Goal: Register for event/course: Register for event/course

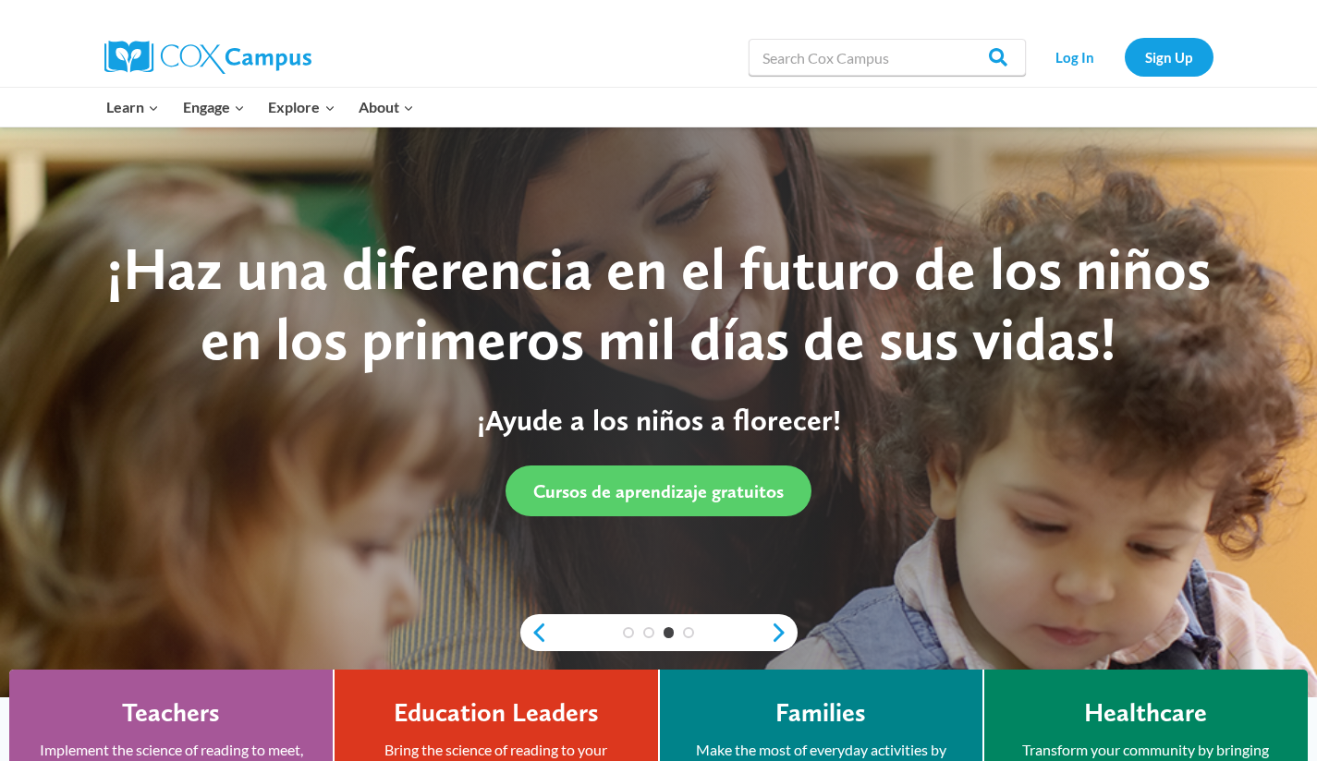
click at [1258, 54] on div "Search in https://coxcampus.org/ Search Search Log In Sign Up" at bounding box center [658, 58] width 1317 height 60
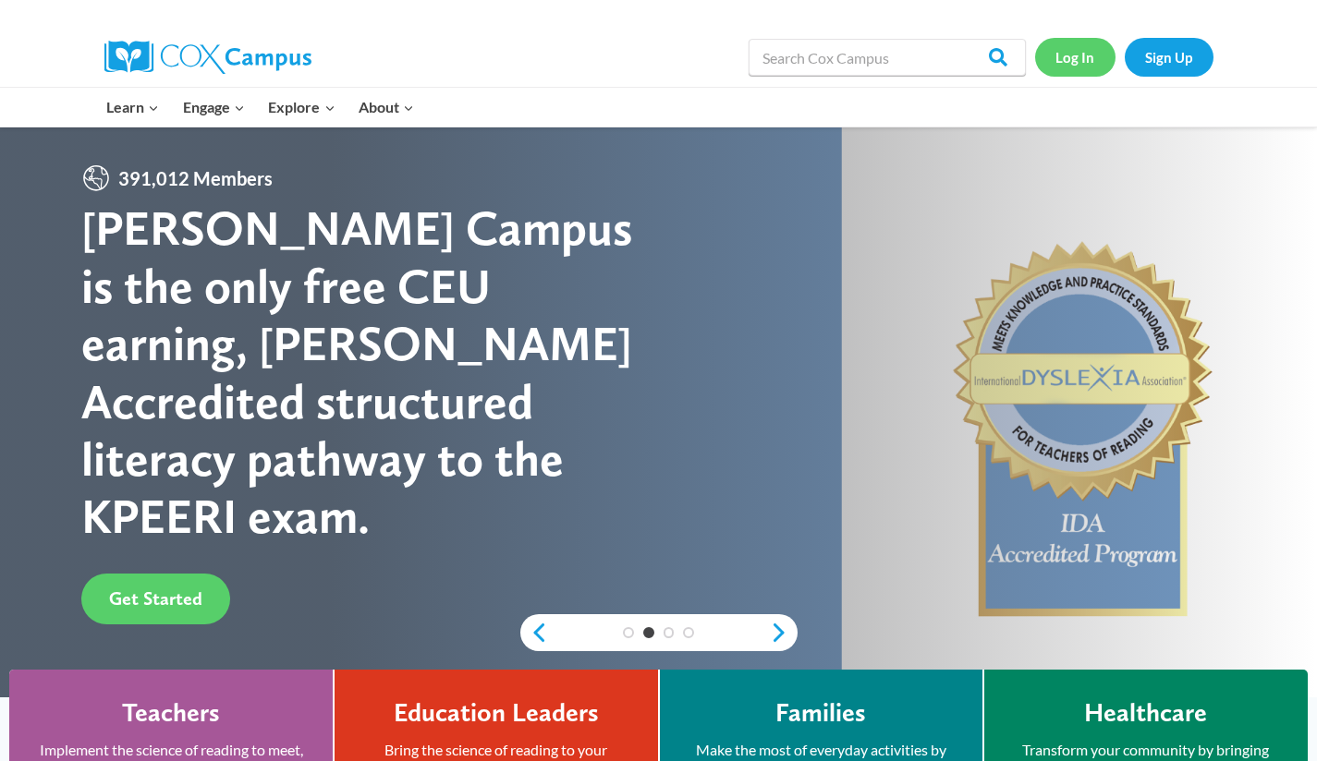
click at [1068, 64] on link "Log In" at bounding box center [1075, 57] width 80 height 38
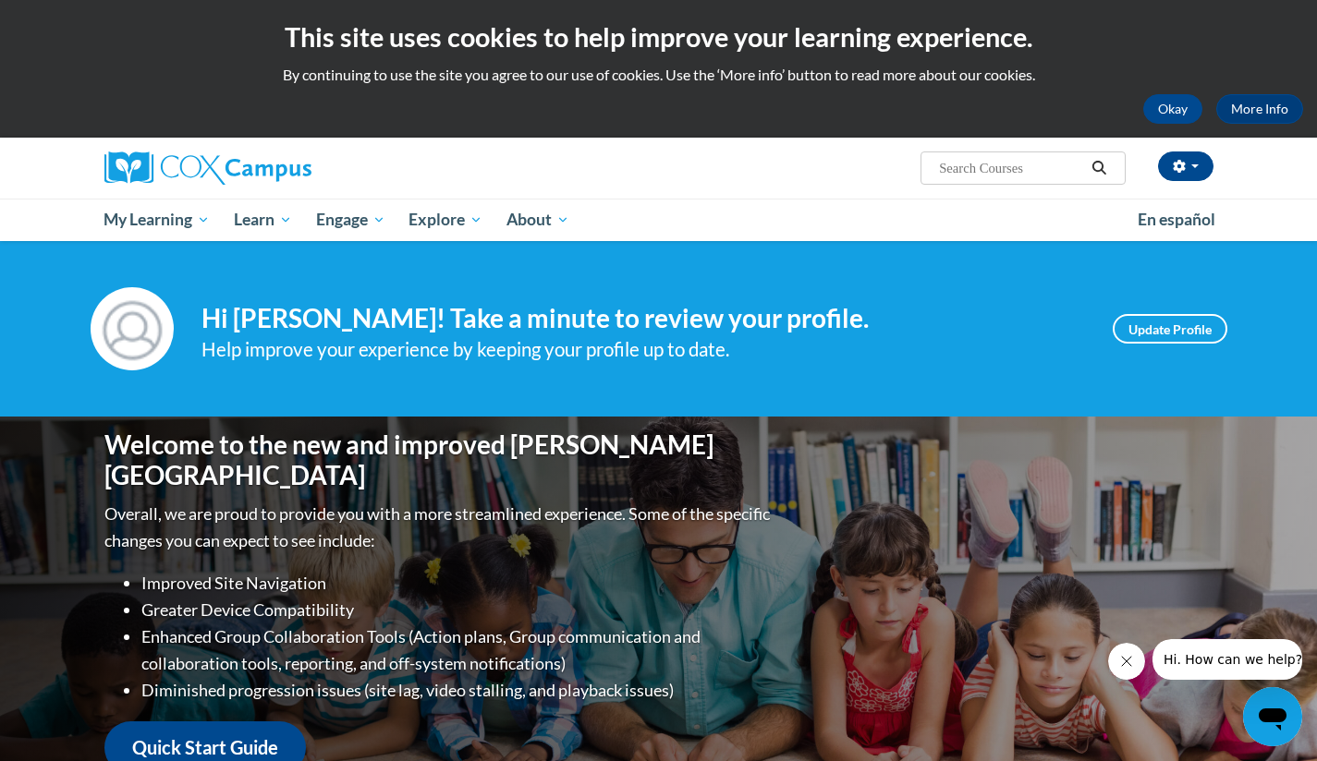
click at [1055, 163] on input "Search..." at bounding box center [1011, 168] width 148 height 22
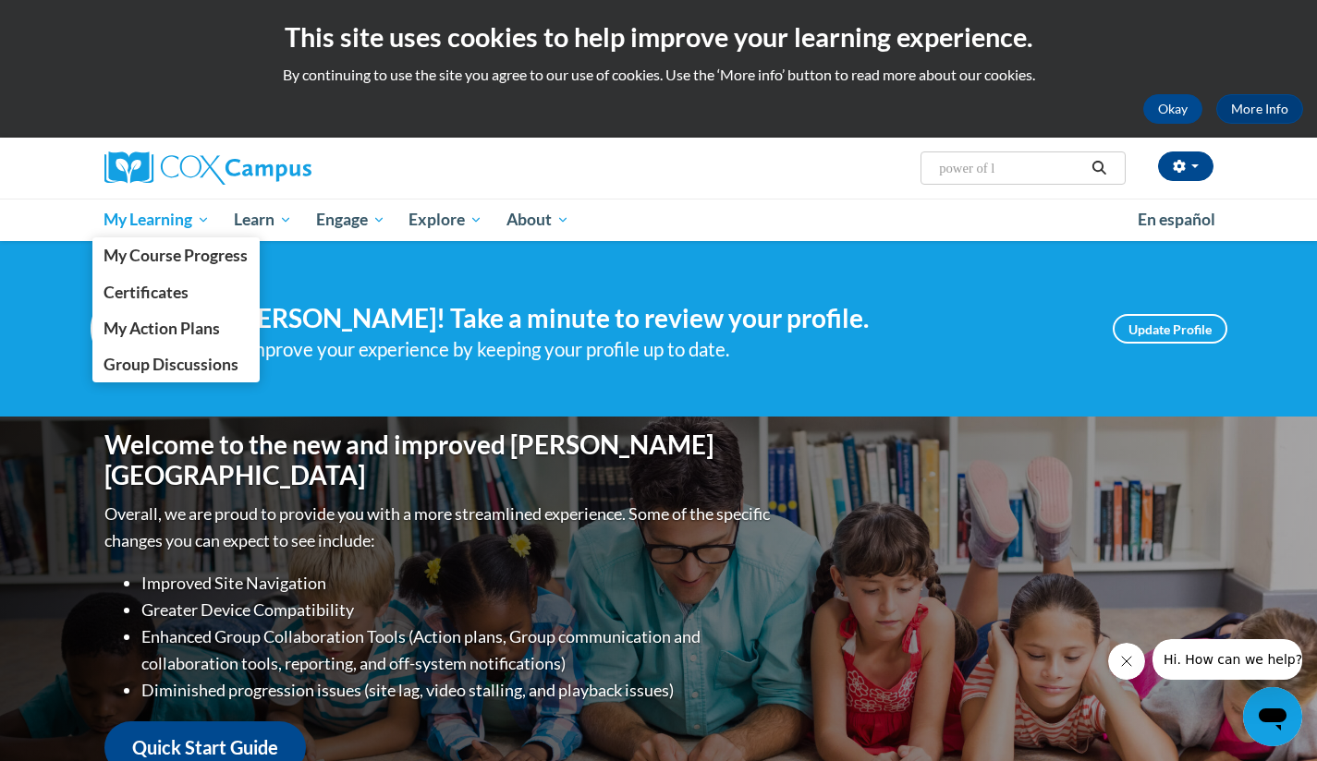
type input "power of l"
click at [185, 213] on span "My Learning" at bounding box center [156, 220] width 106 height 22
click at [183, 251] on span "My Course Progress" at bounding box center [175, 255] width 144 height 19
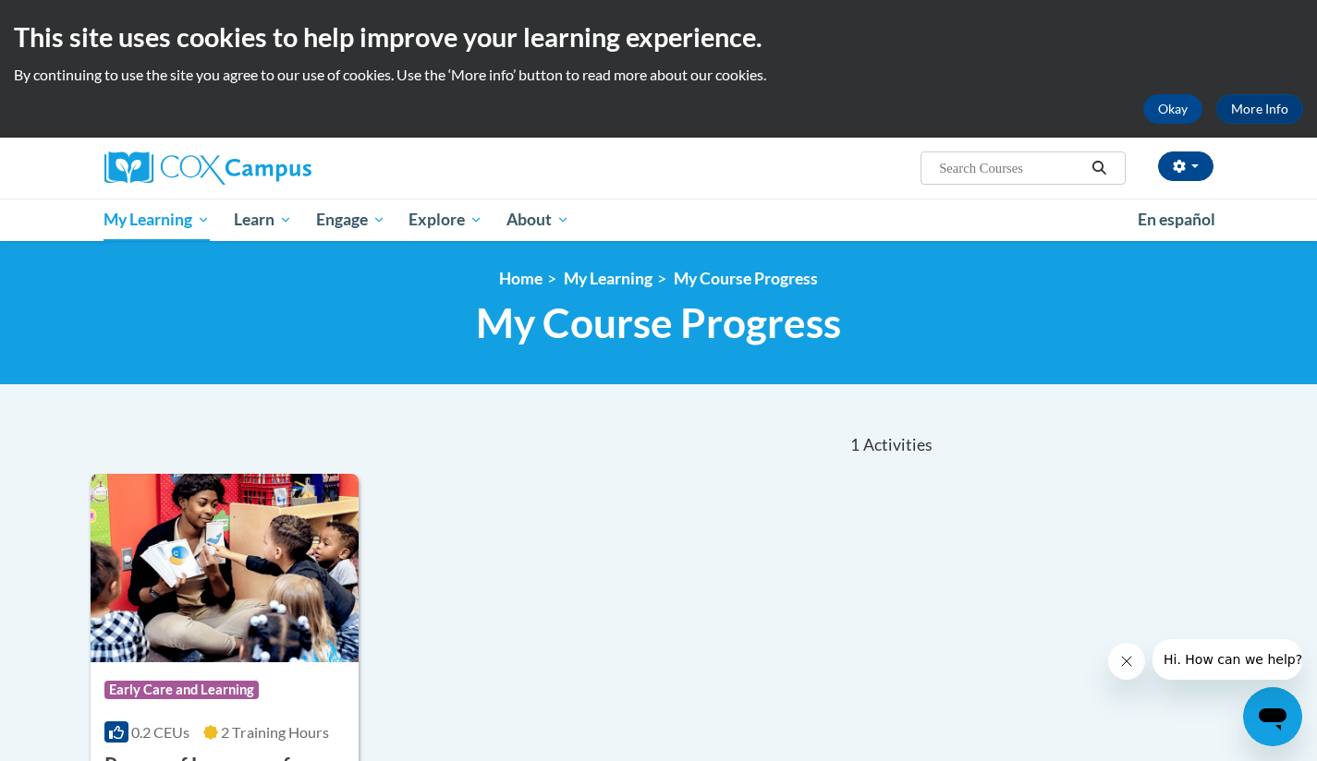
click at [1028, 167] on input "Search..." at bounding box center [1011, 168] width 148 height 22
type input "read with me part 1"
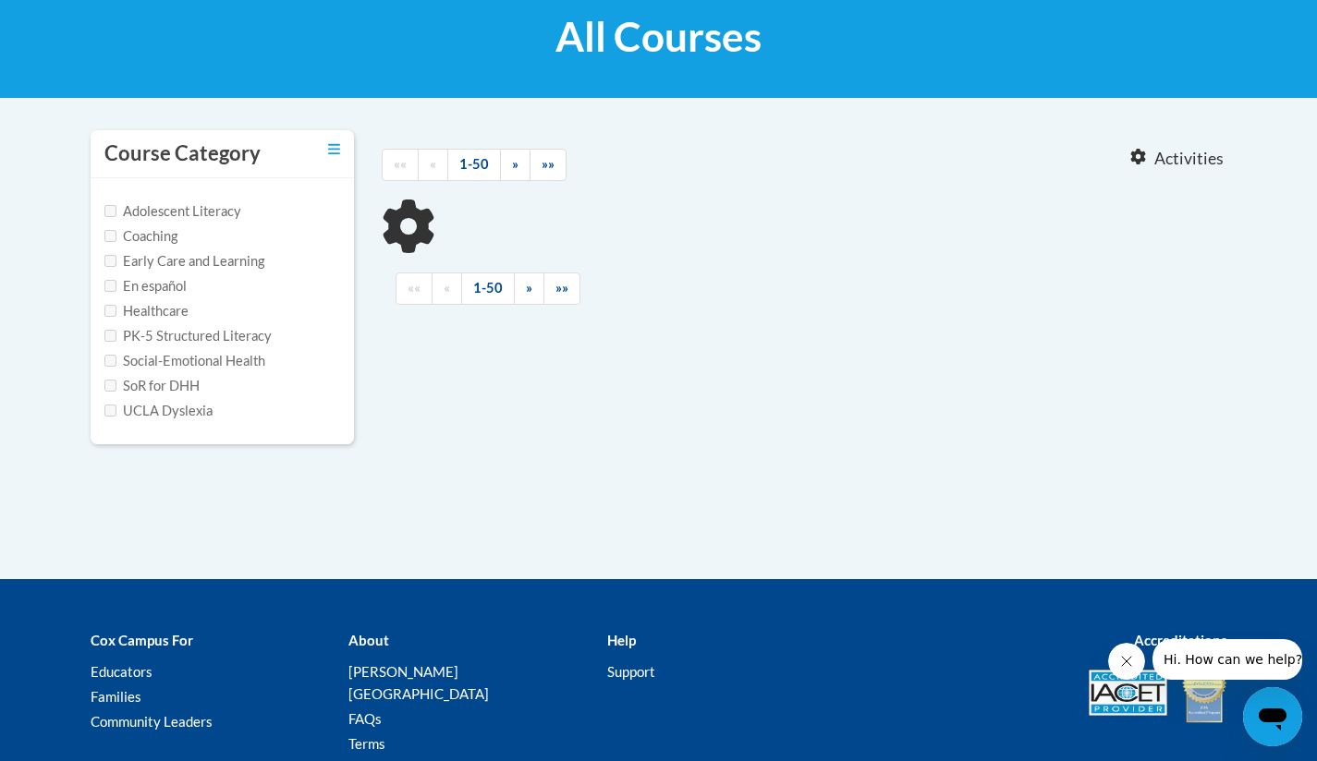
scroll to position [291, 0]
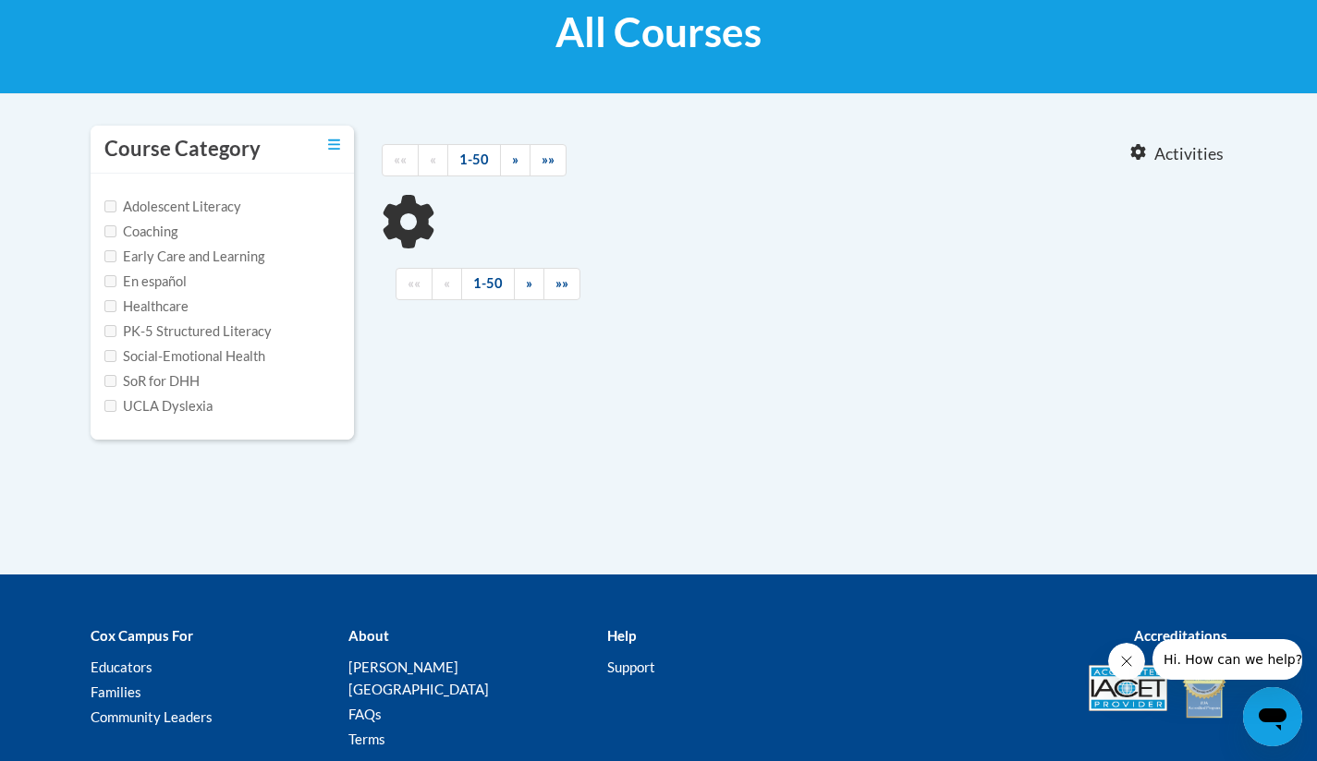
type input "read with me part 1"
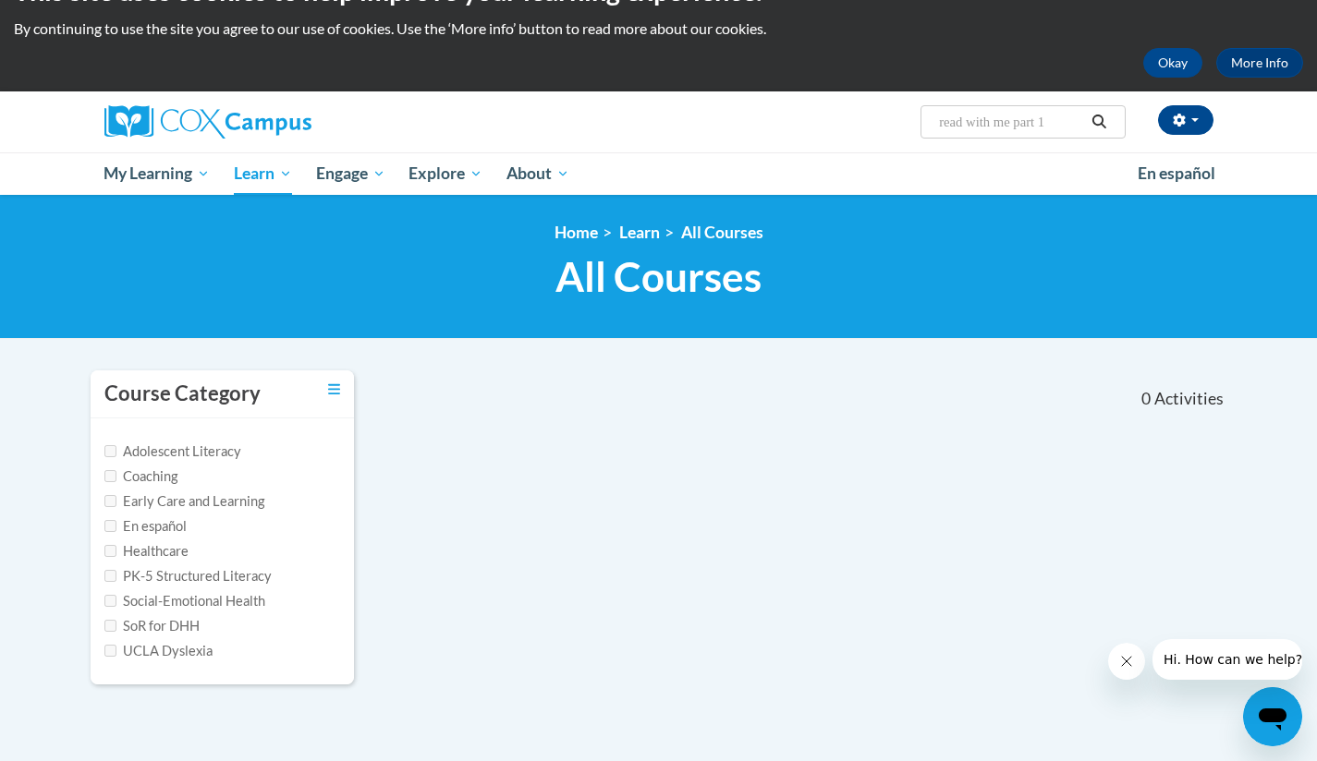
scroll to position [44, 0]
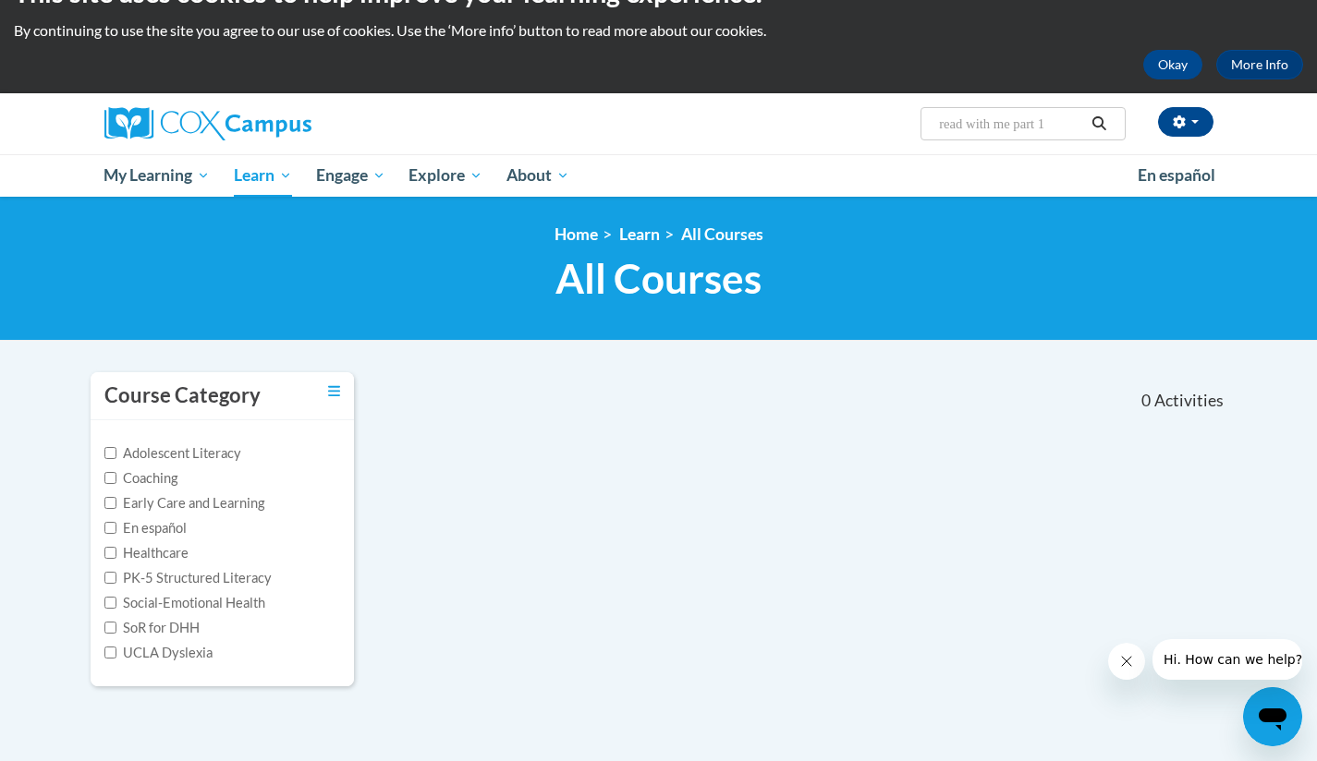
click at [183, 505] on label "Early Care and Learning" at bounding box center [184, 503] width 160 height 20
click at [116, 505] on input "Early Care and Learning" at bounding box center [110, 503] width 12 height 12
checkbox input "true"
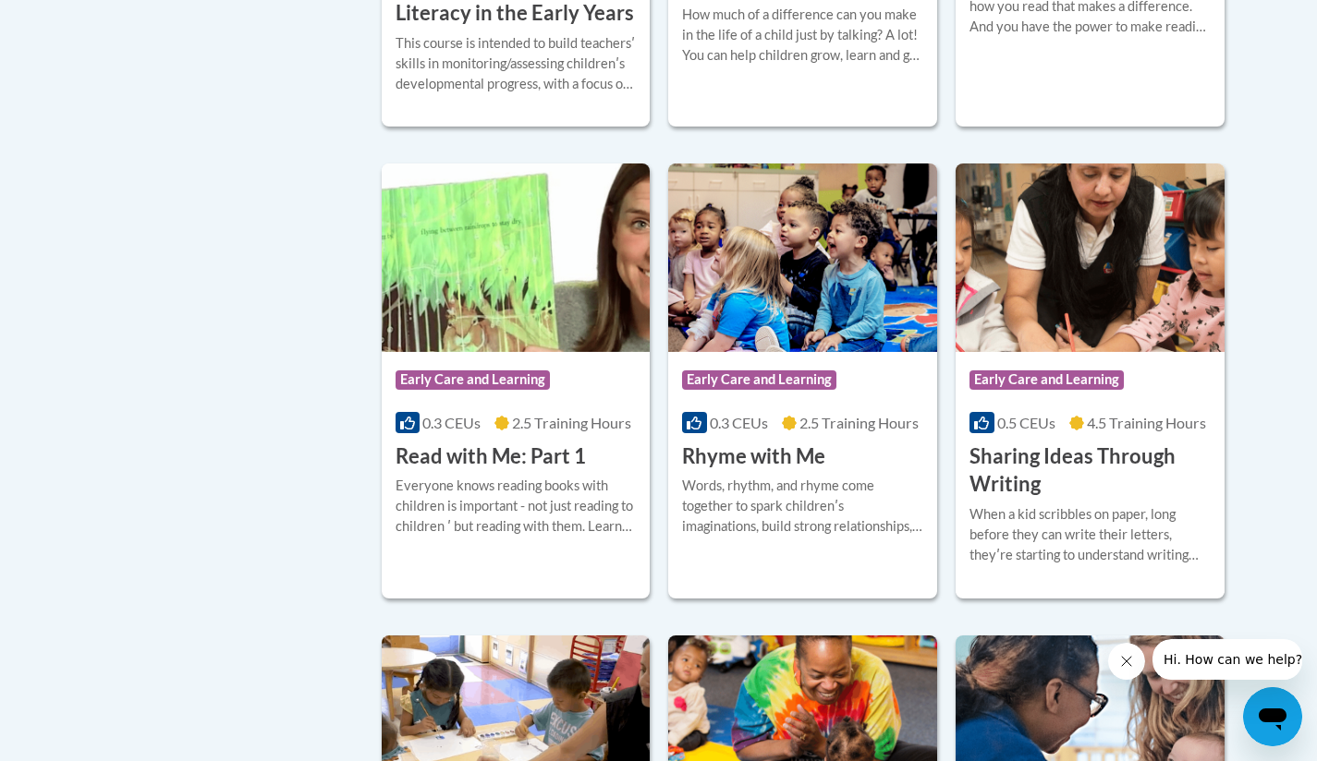
scroll to position [1830, 0]
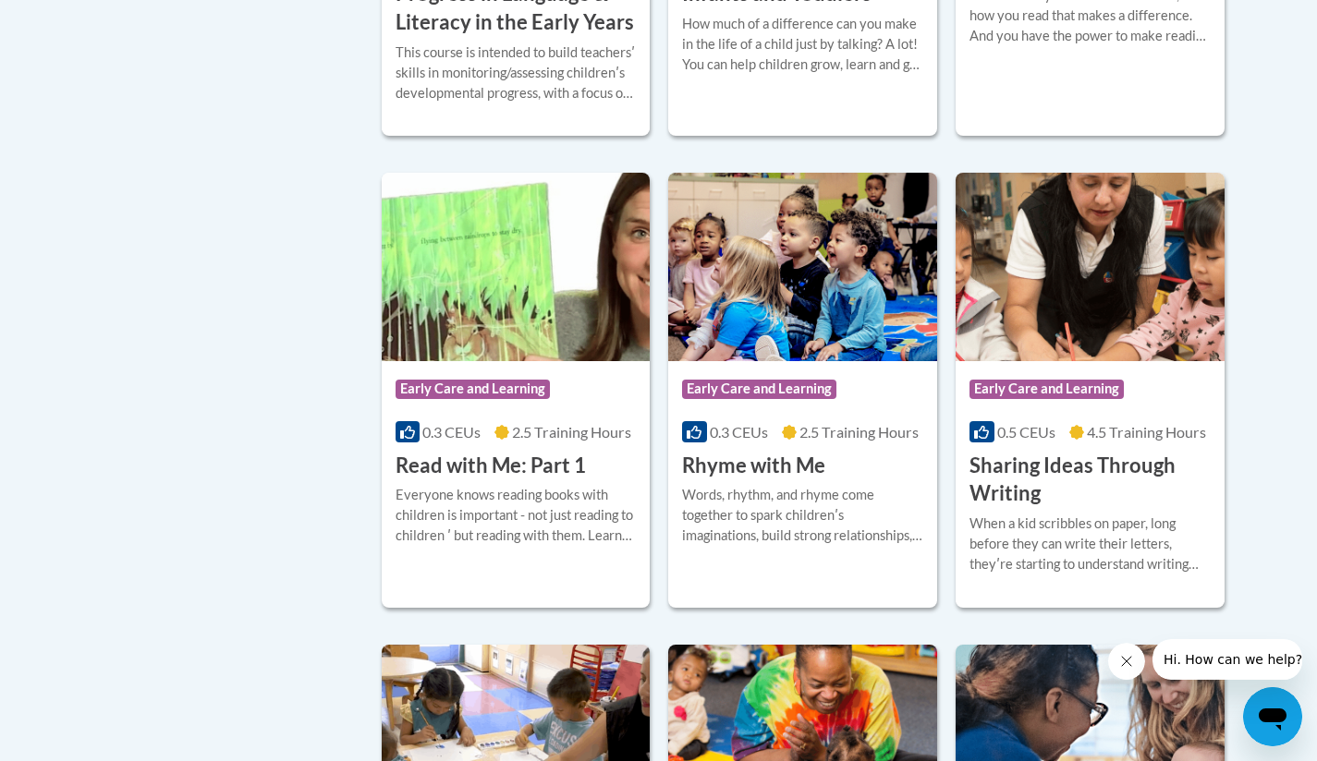
click at [620, 480] on div "Course Category: Early Care and Learning 0.3 CEUs 2.5 Training Hours COURSE Rea…" at bounding box center [516, 420] width 269 height 118
click at [578, 503] on div "More Info Enroll Everyone knows reading books with children is important - not …" at bounding box center [516, 527] width 269 height 94
click at [584, 331] on img at bounding box center [516, 267] width 269 height 189
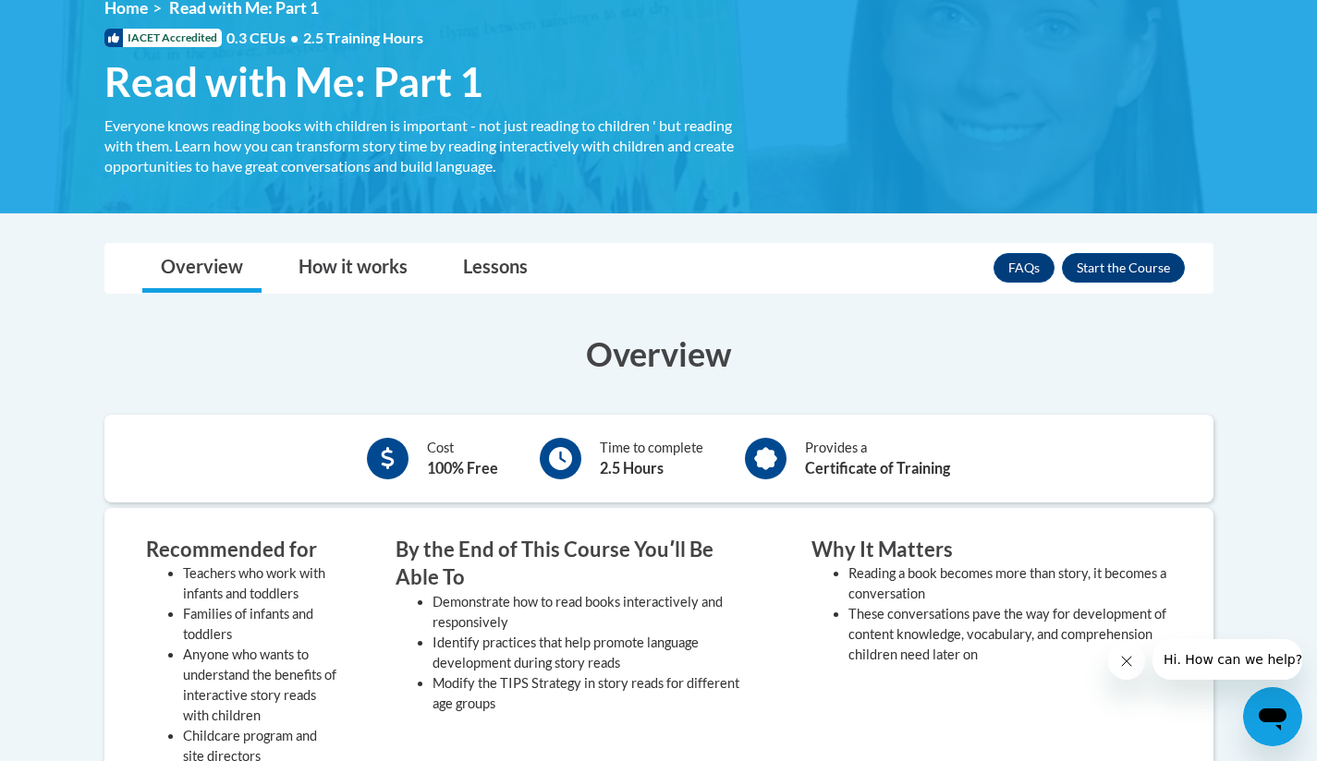
scroll to position [262, 0]
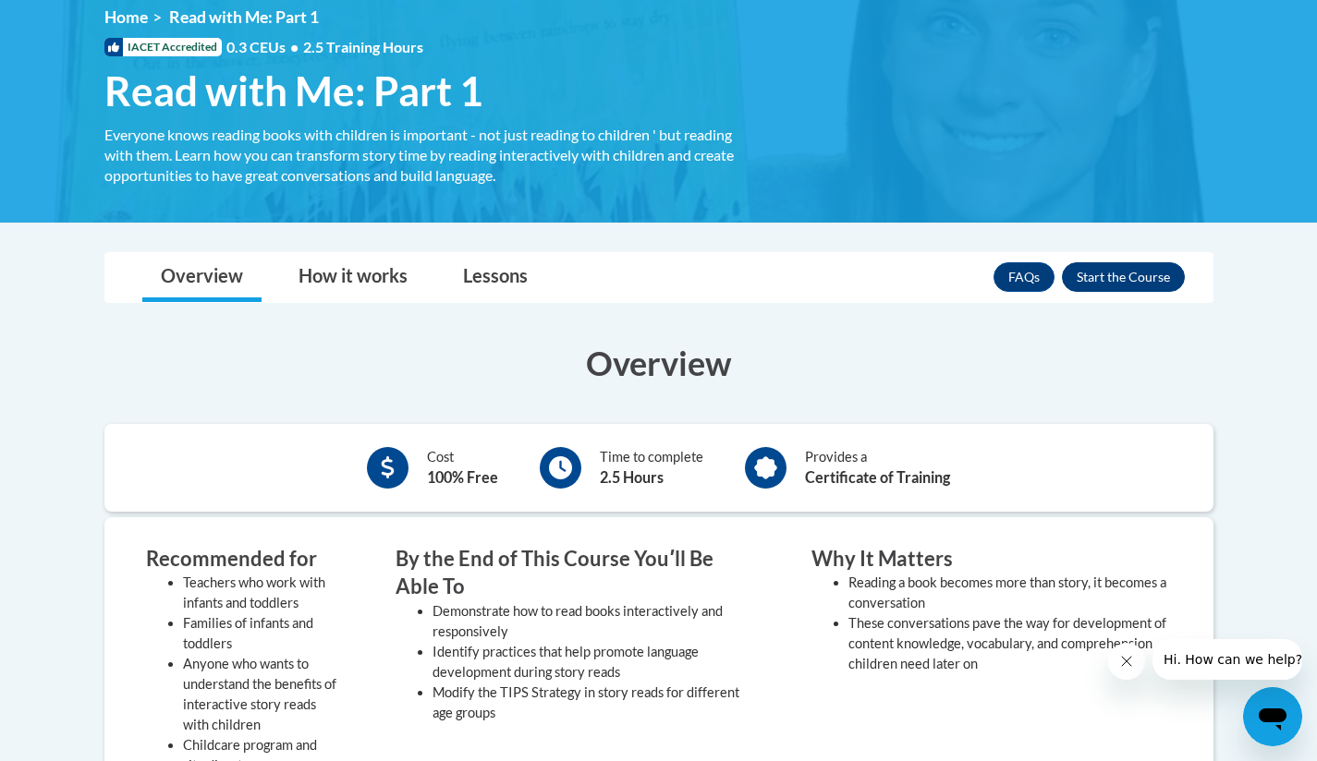
click at [1163, 270] on button "Enroll" at bounding box center [1123, 277] width 123 height 30
click at [1148, 32] on div "<en>Home</en><fr>Accueil</fr><de>Zuhause</de><it>Casa</it><es>Casa</es><pt>Casa…" at bounding box center [659, 101] width 1164 height 188
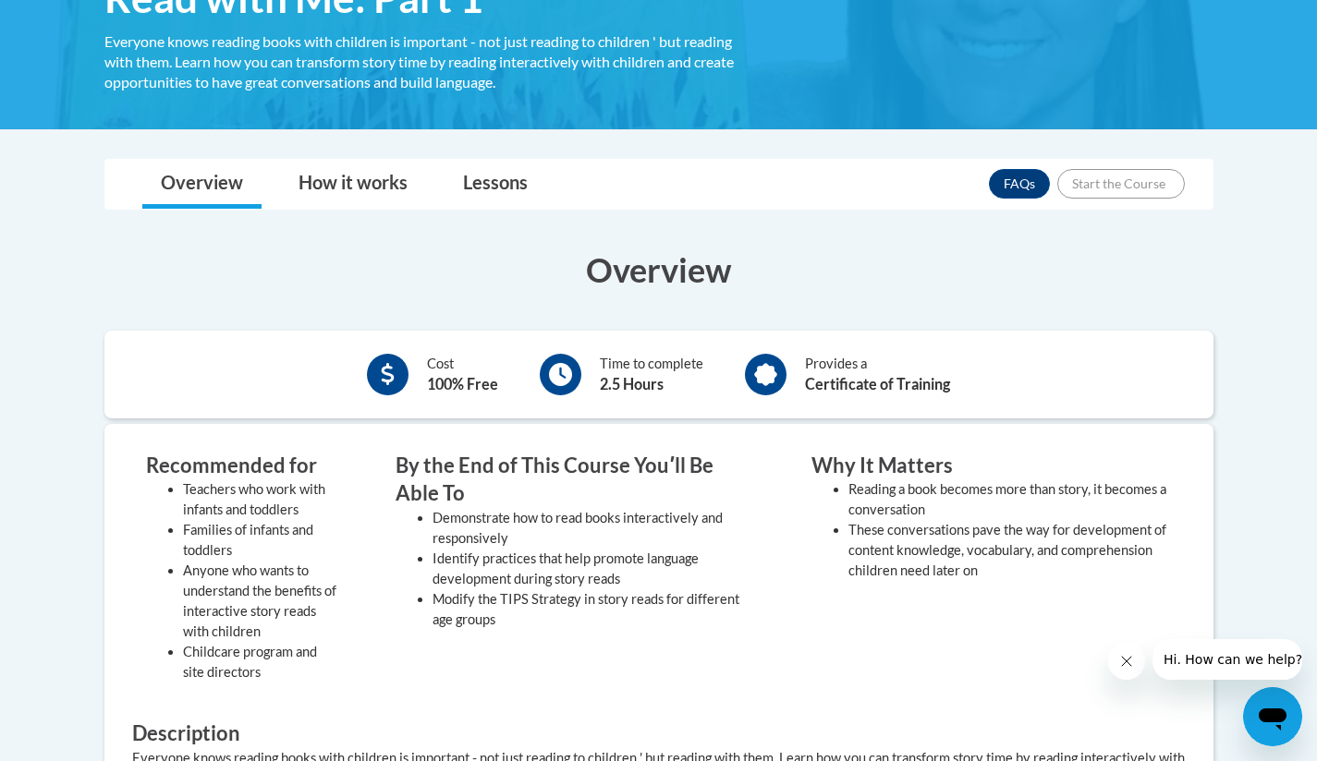
scroll to position [352, 0]
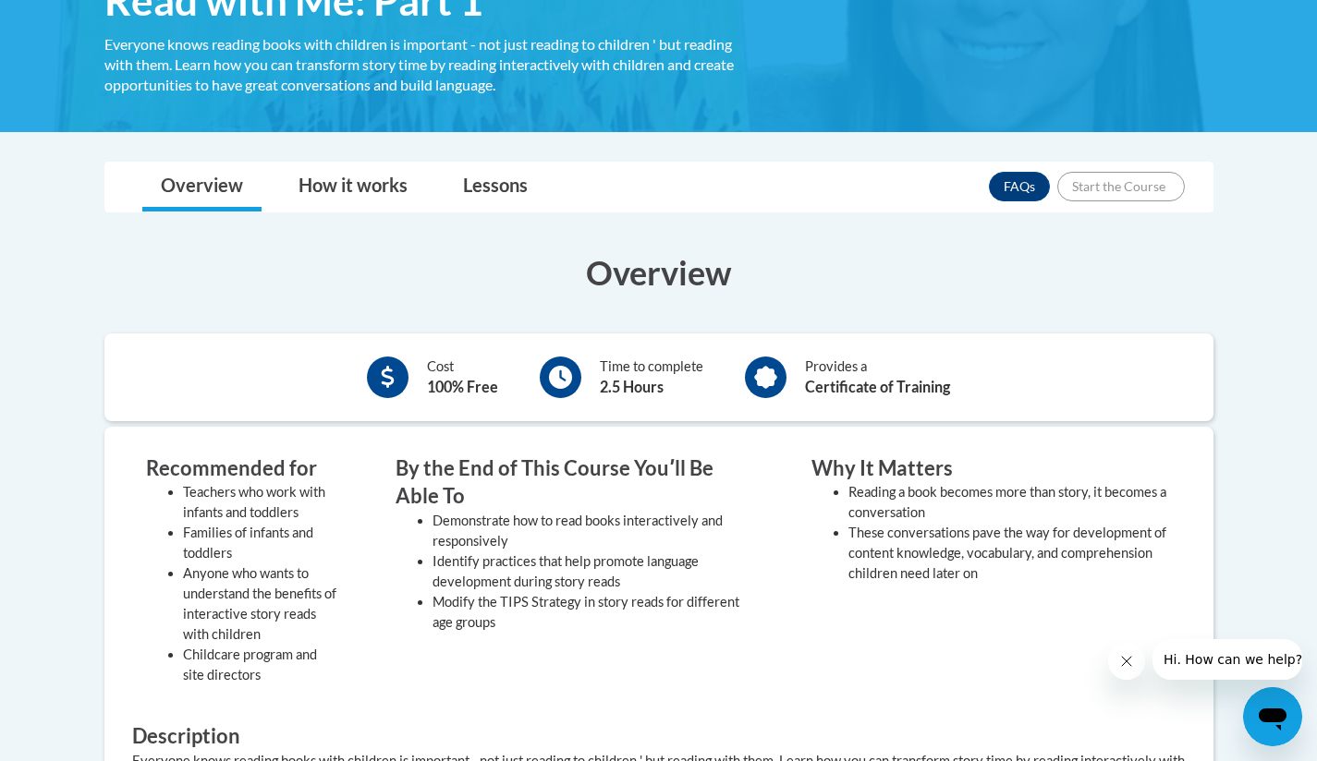
click at [1126, 655] on icon "Close message from company" at bounding box center [1126, 661] width 15 height 15
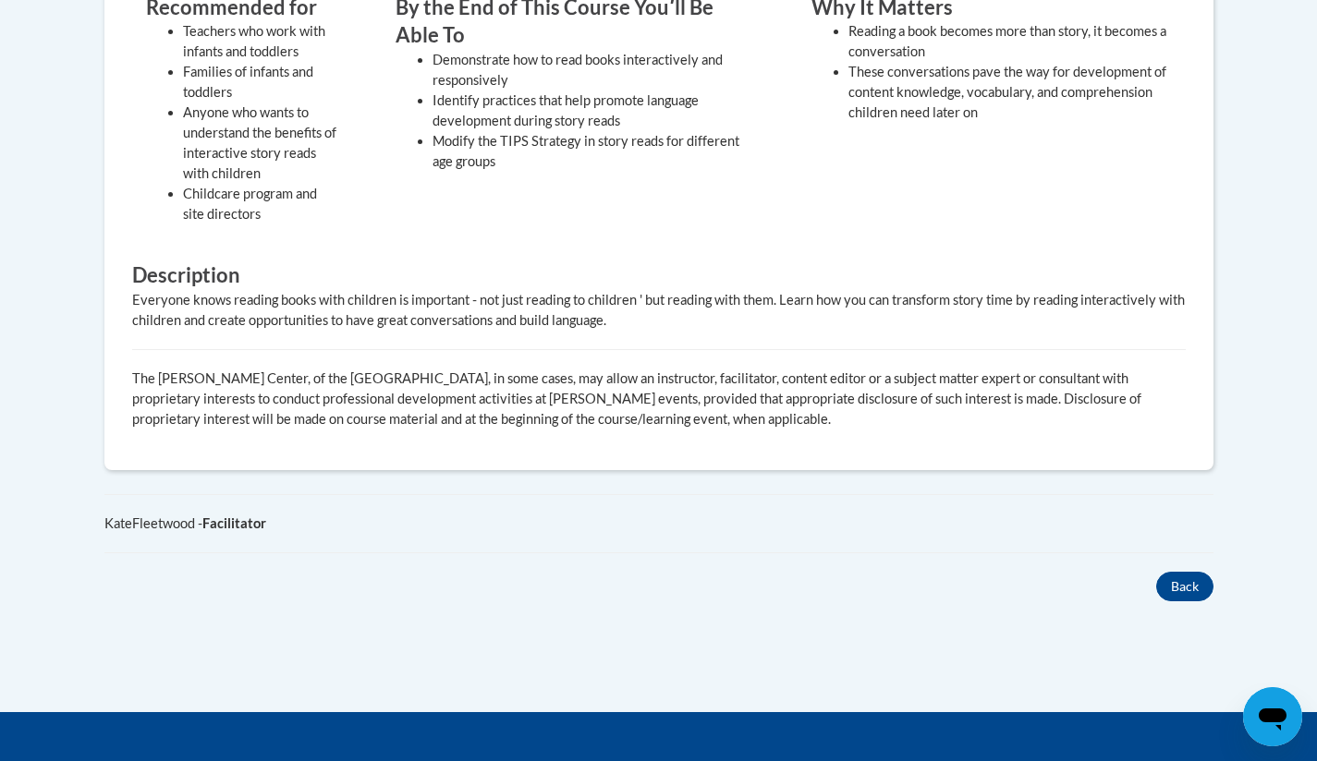
scroll to position [792, 0]
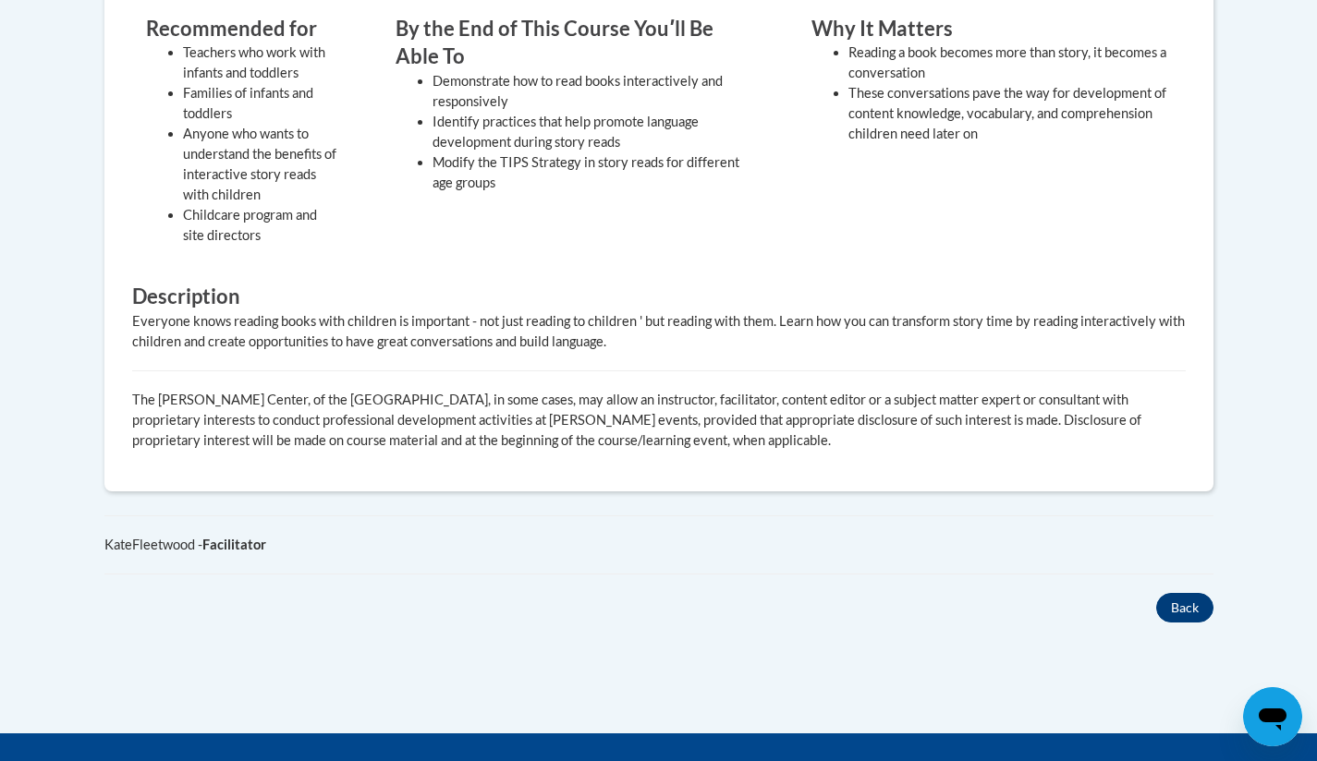
click at [1183, 605] on button "Back" at bounding box center [1184, 608] width 57 height 30
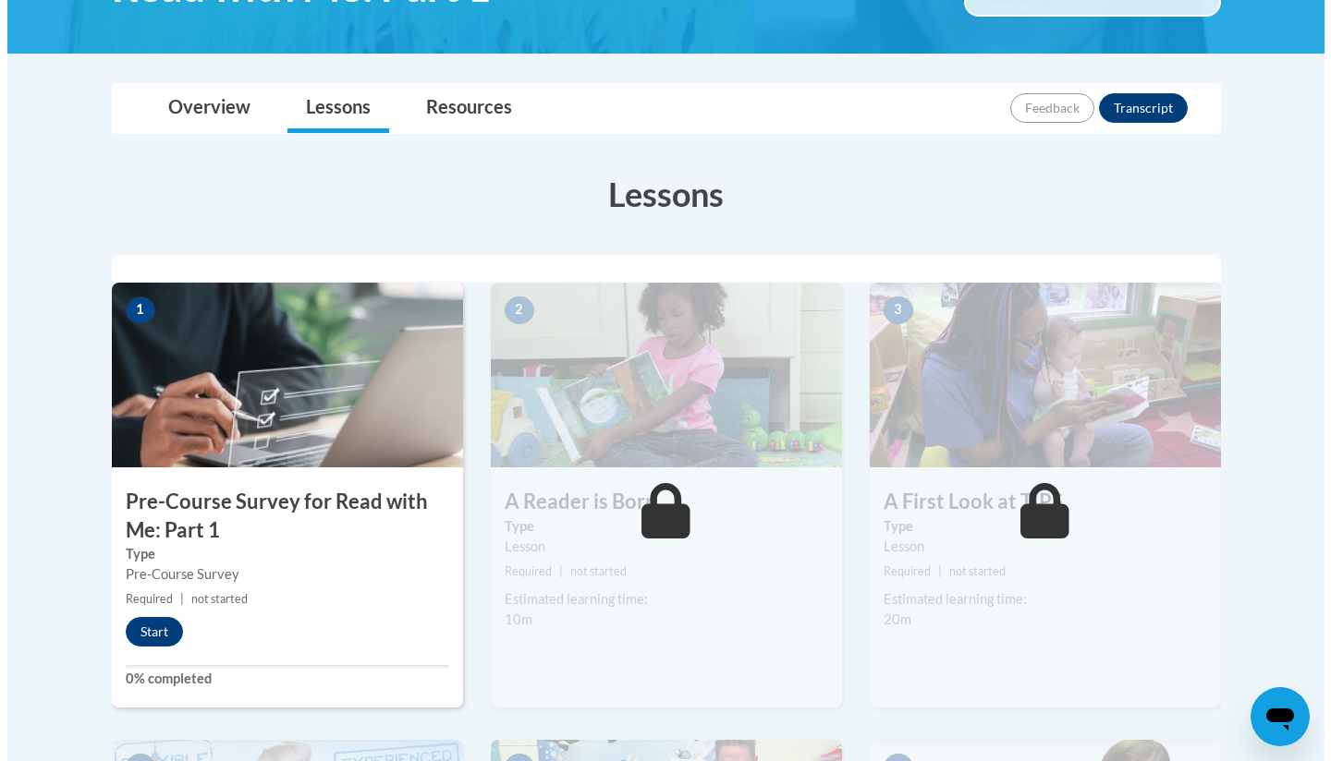
scroll to position [362, 0]
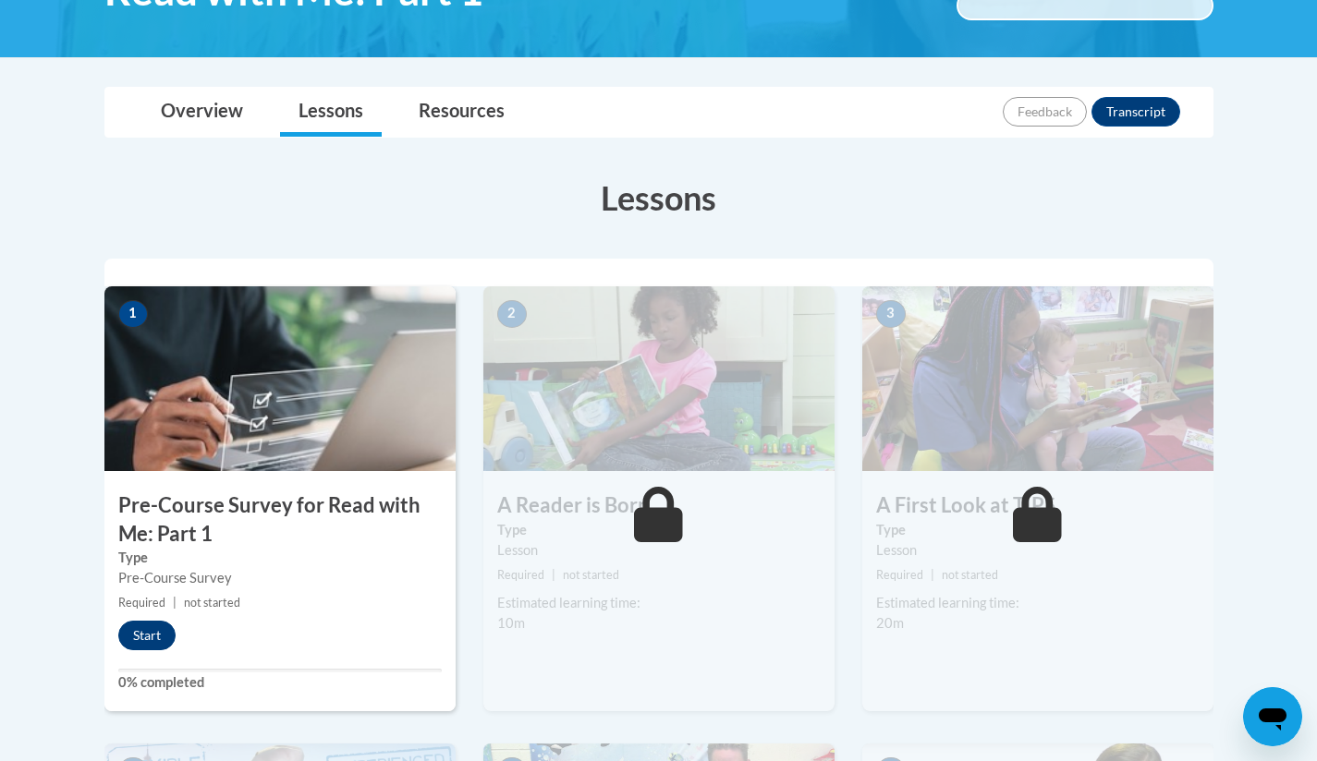
click at [163, 635] on button "Start" at bounding box center [146, 636] width 57 height 30
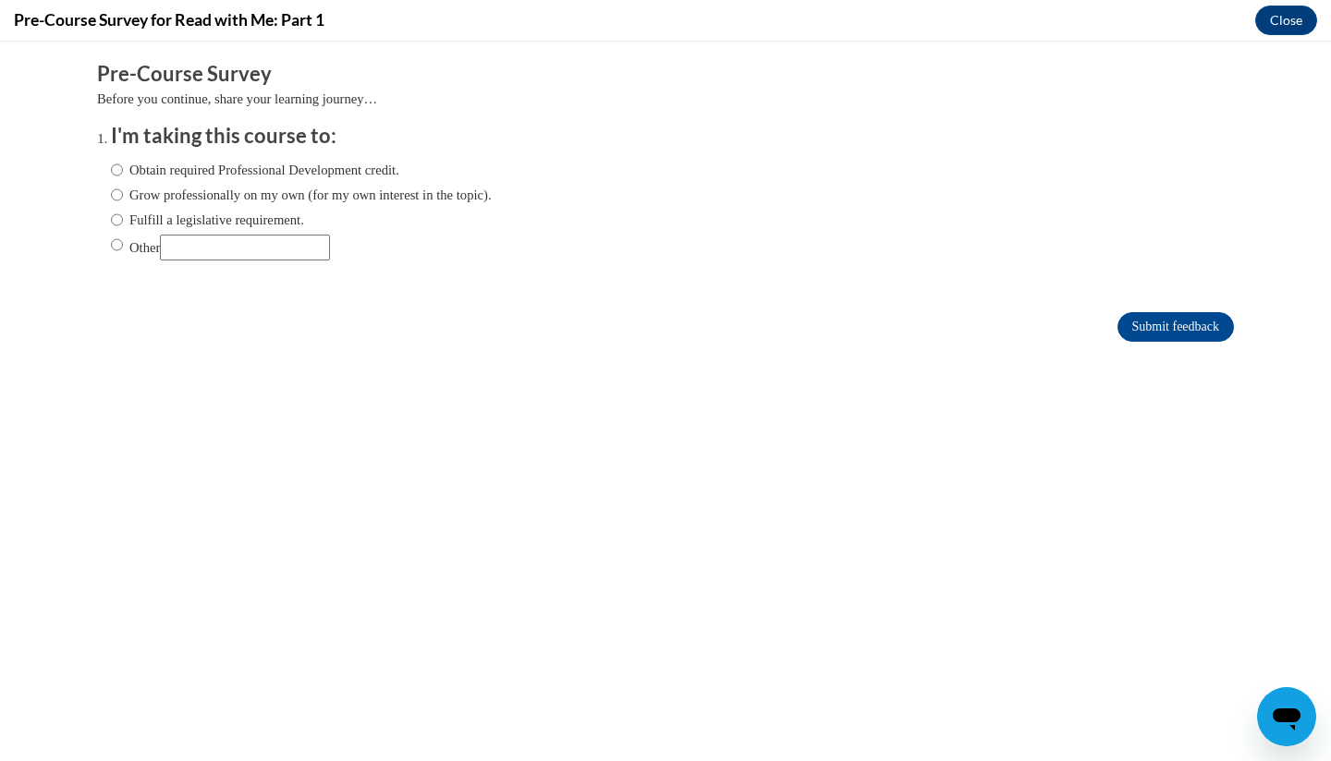
scroll to position [0, 0]
click at [369, 173] on label "Obtain required Professional Development credit." at bounding box center [255, 170] width 288 height 20
click at [123, 173] on input "Obtain required Professional Development credit." at bounding box center [117, 170] width 12 height 20
radio input "true"
click at [1147, 309] on form "Pre-Course Survey Before you continue, share your learning journey… I'm taking …" at bounding box center [665, 210] width 1137 height 301
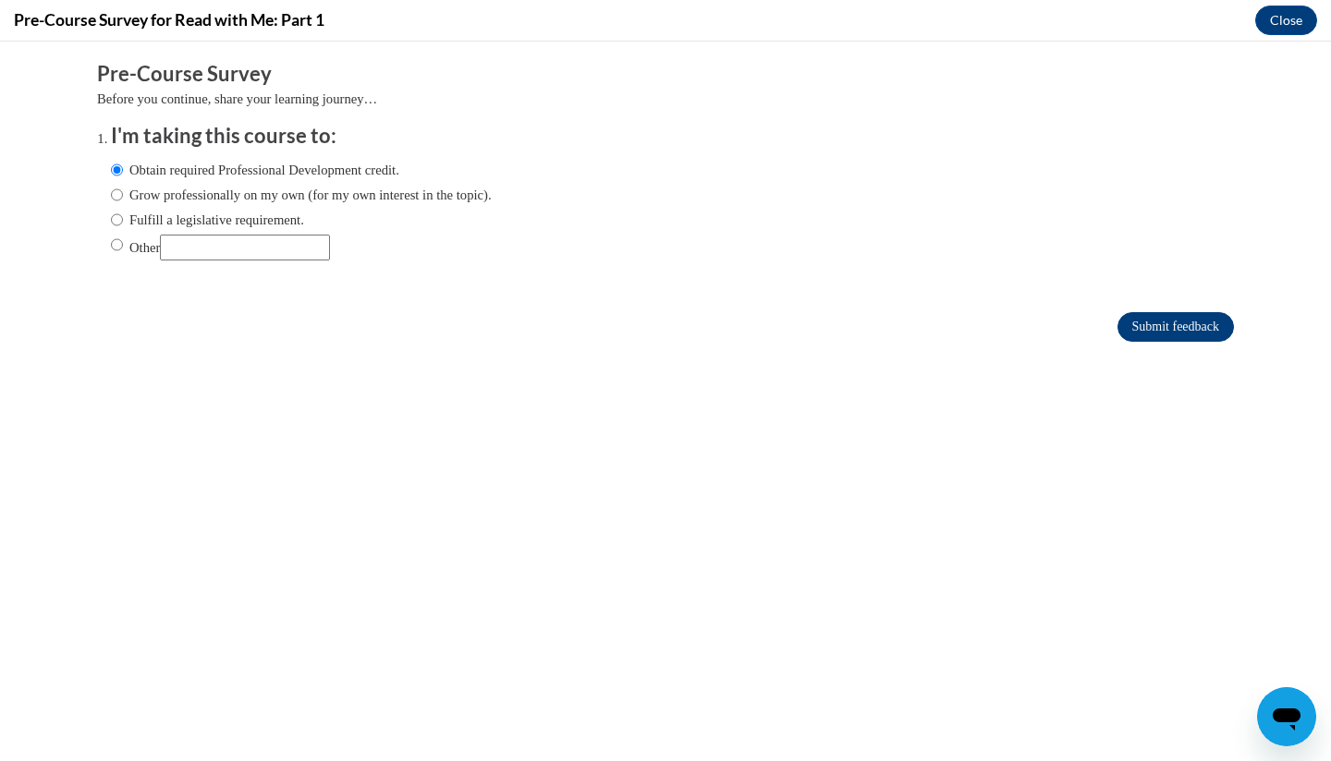
click at [1148, 329] on input "Submit feedback" at bounding box center [1175, 327] width 116 height 30
click at [1180, 317] on input "Submit feedback" at bounding box center [1175, 327] width 116 height 30
click at [1162, 333] on input "Submit feedback" at bounding box center [1175, 327] width 116 height 30
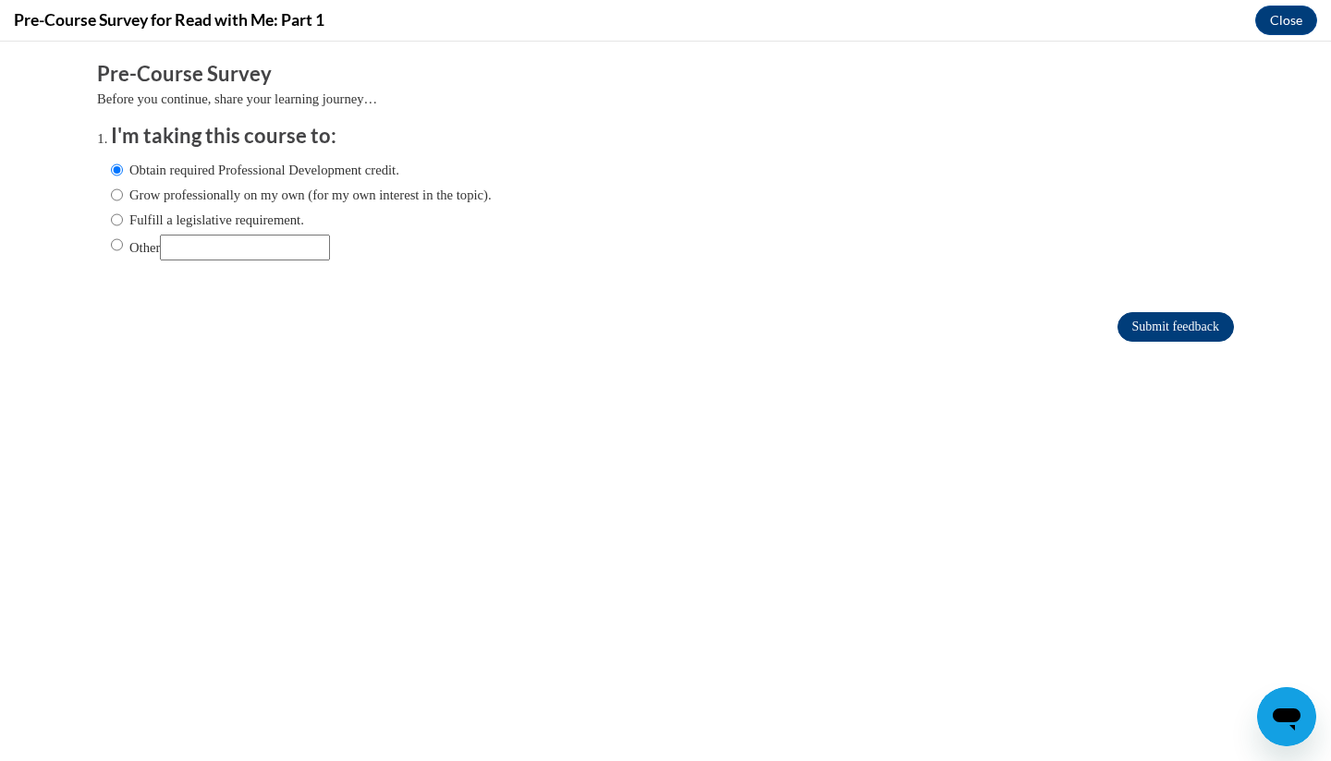
click at [1162, 333] on input "Submit feedback" at bounding box center [1175, 327] width 116 height 30
click at [1168, 334] on input "Submit feedback" at bounding box center [1175, 327] width 116 height 30
click at [1176, 319] on input "Submit feedback" at bounding box center [1175, 327] width 116 height 30
click at [1296, 27] on button "Close" at bounding box center [1286, 21] width 62 height 30
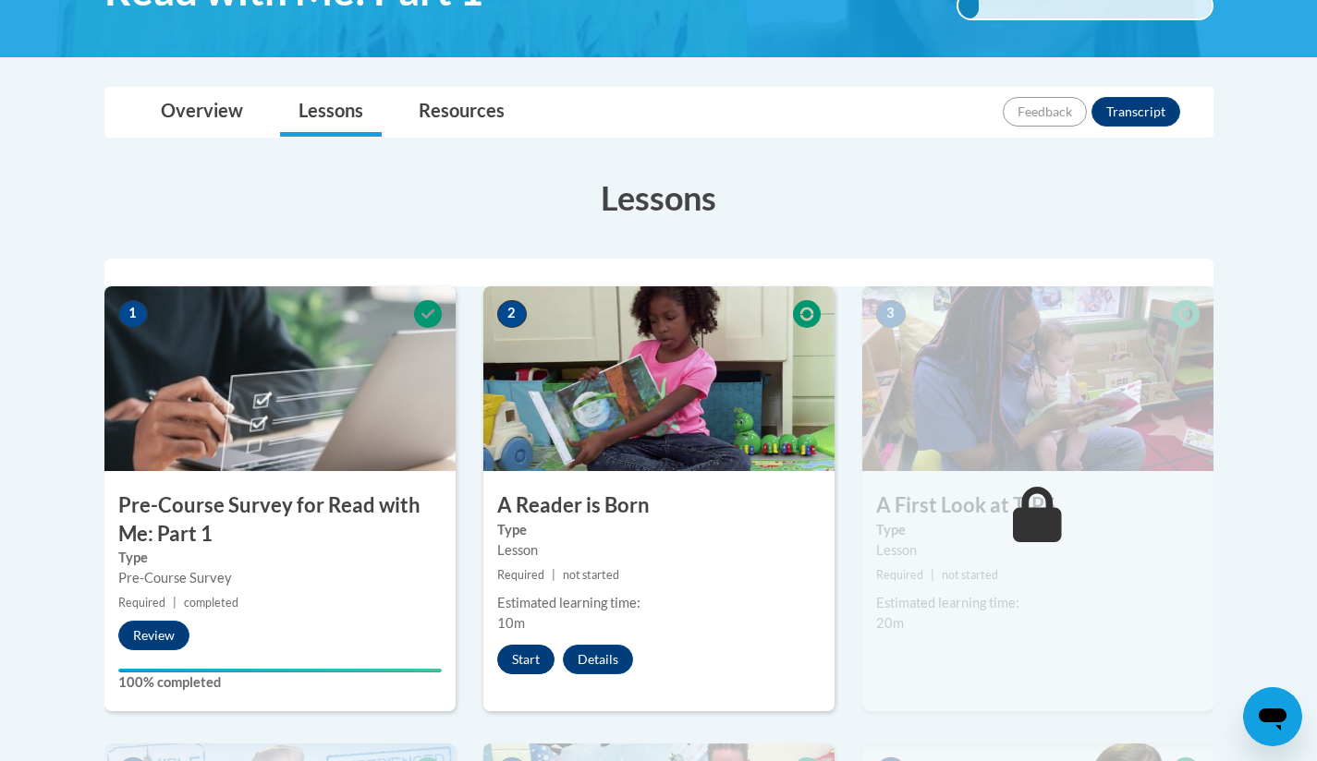
click at [519, 653] on button "Start" at bounding box center [525, 660] width 57 height 30
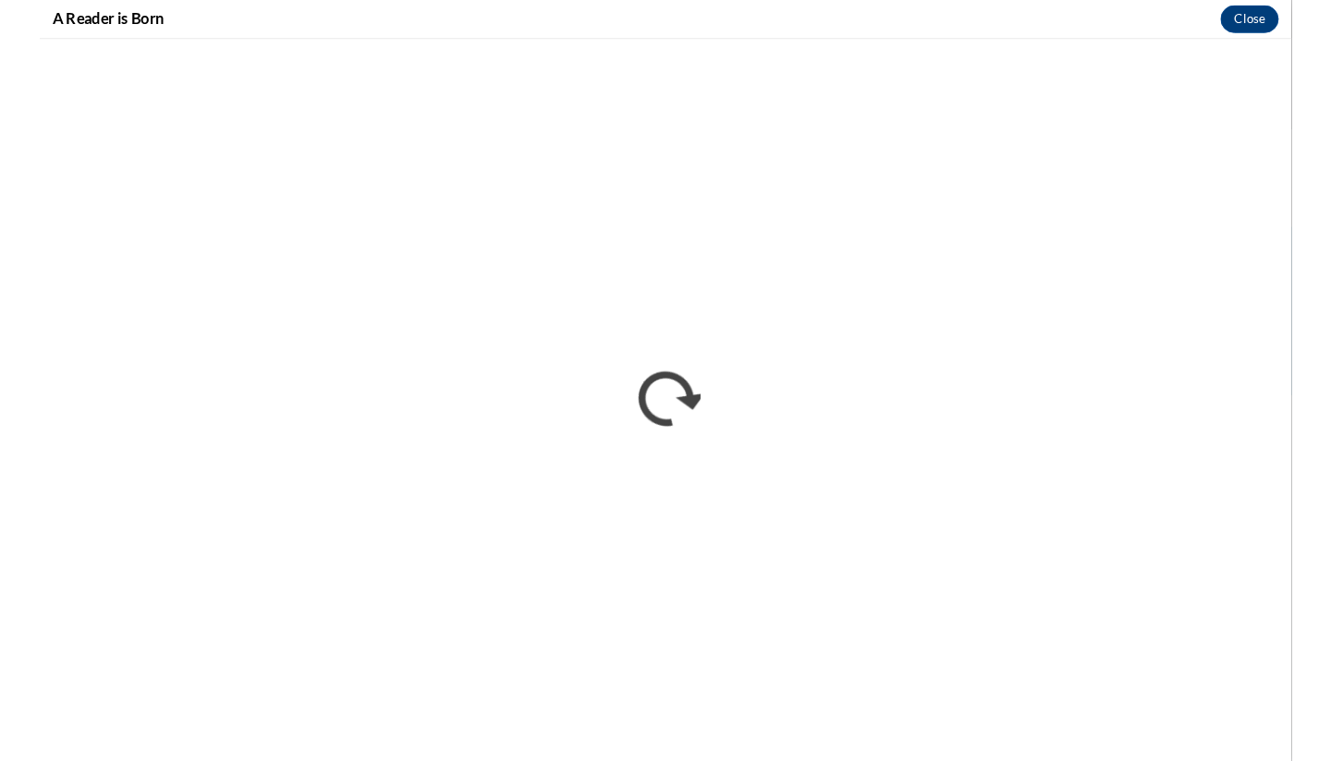
scroll to position [362, 0]
click at [1316, 39] on div "A Reader is Born Close" at bounding box center [665, 21] width 1331 height 42
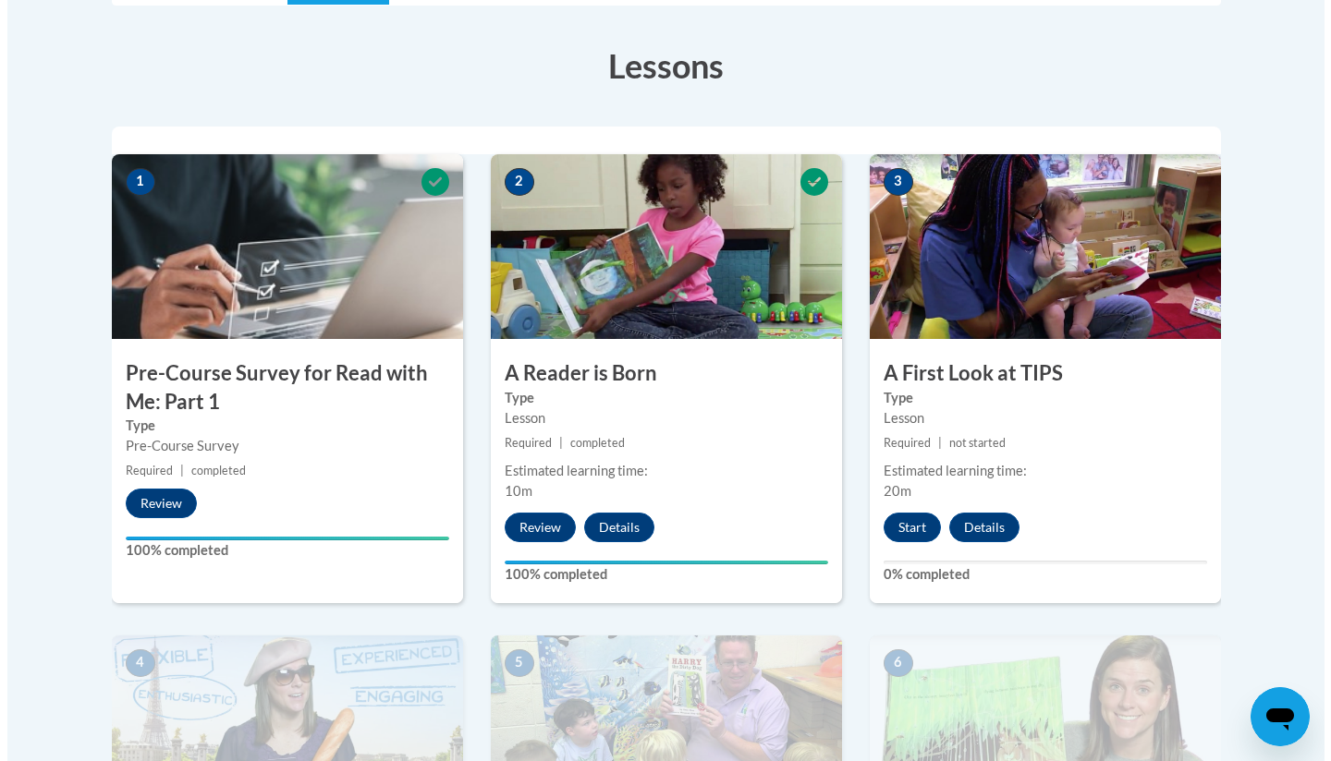
scroll to position [511, 0]
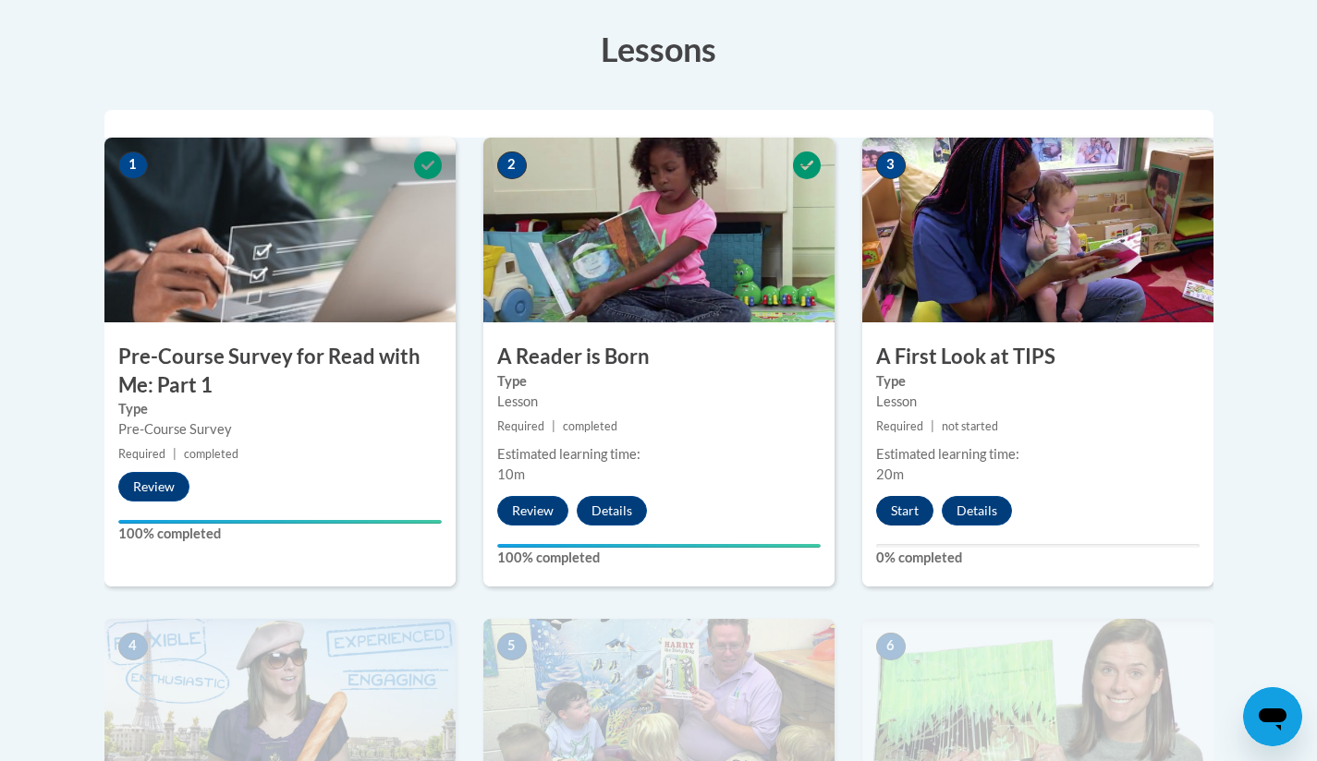
click at [902, 517] on button "Start" at bounding box center [904, 511] width 57 height 30
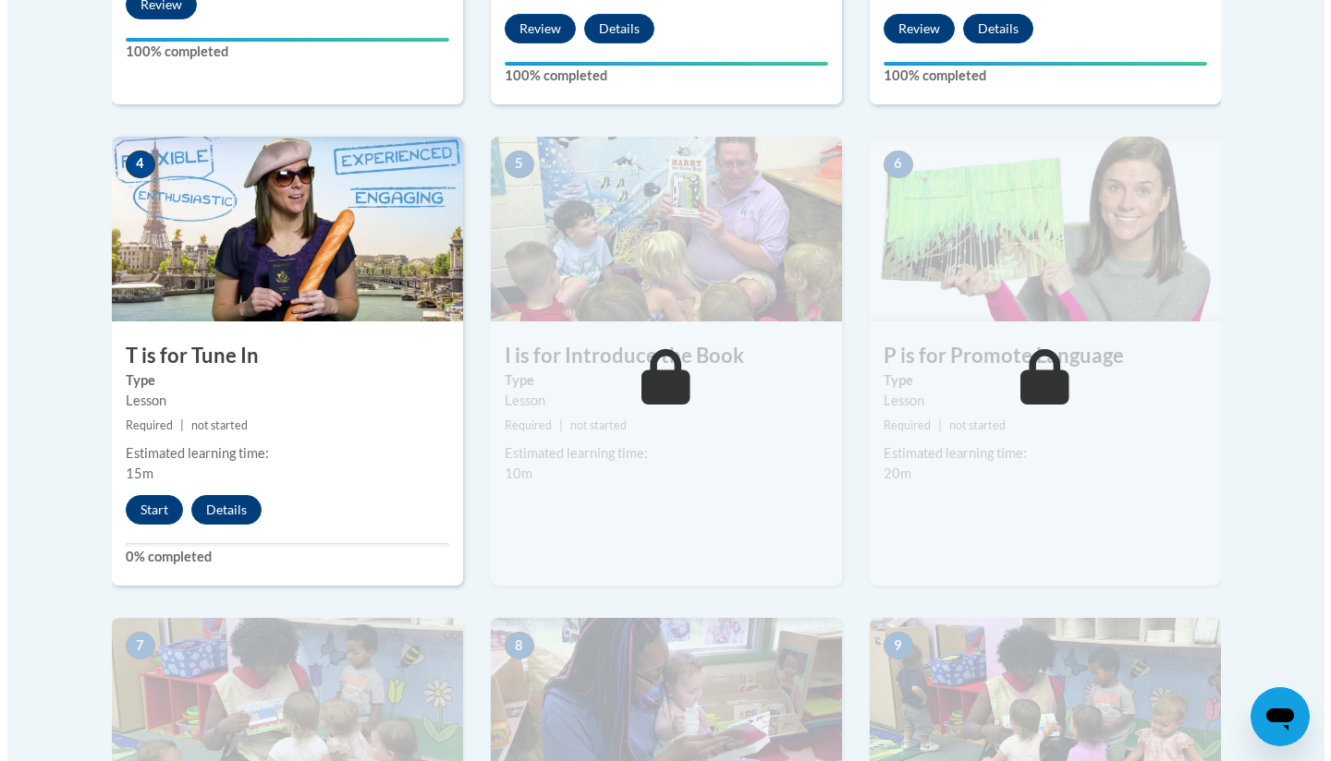
scroll to position [1014, 0]
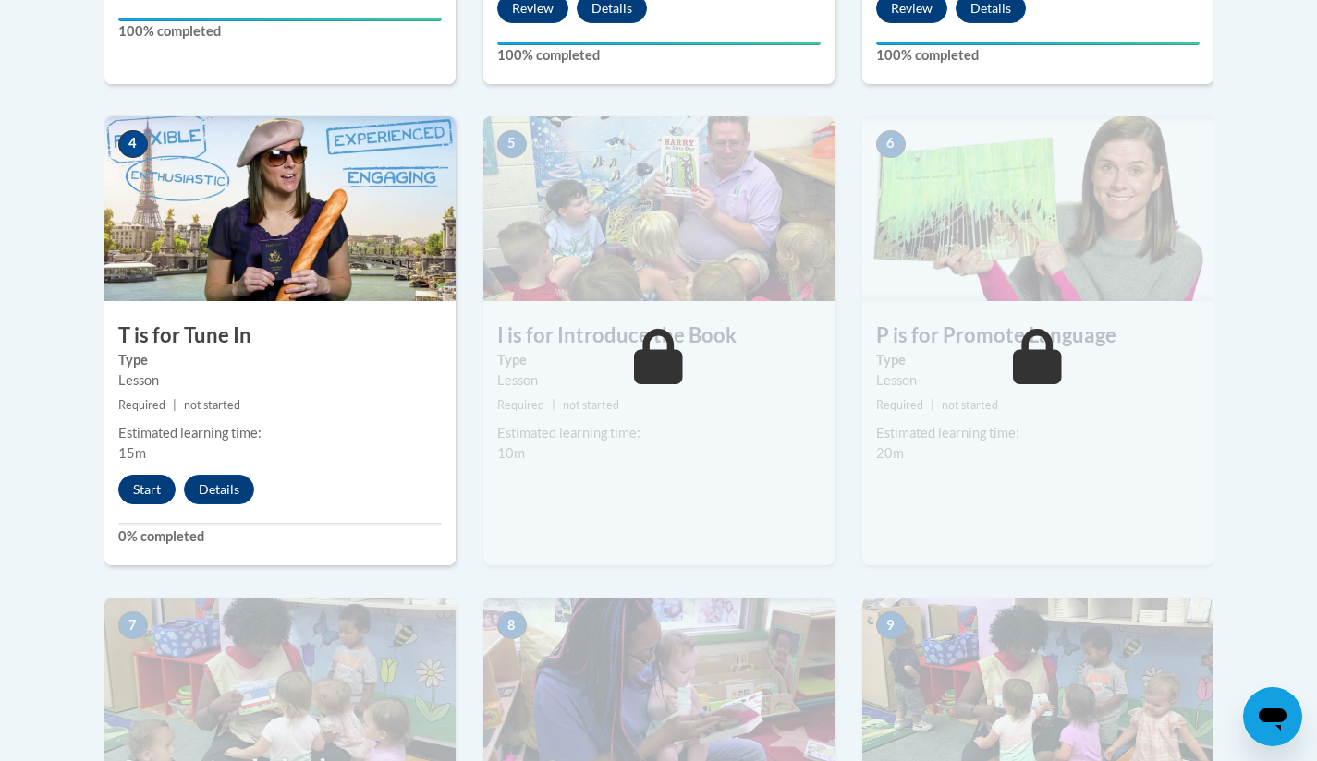
click at [157, 476] on button "Start" at bounding box center [146, 490] width 57 height 30
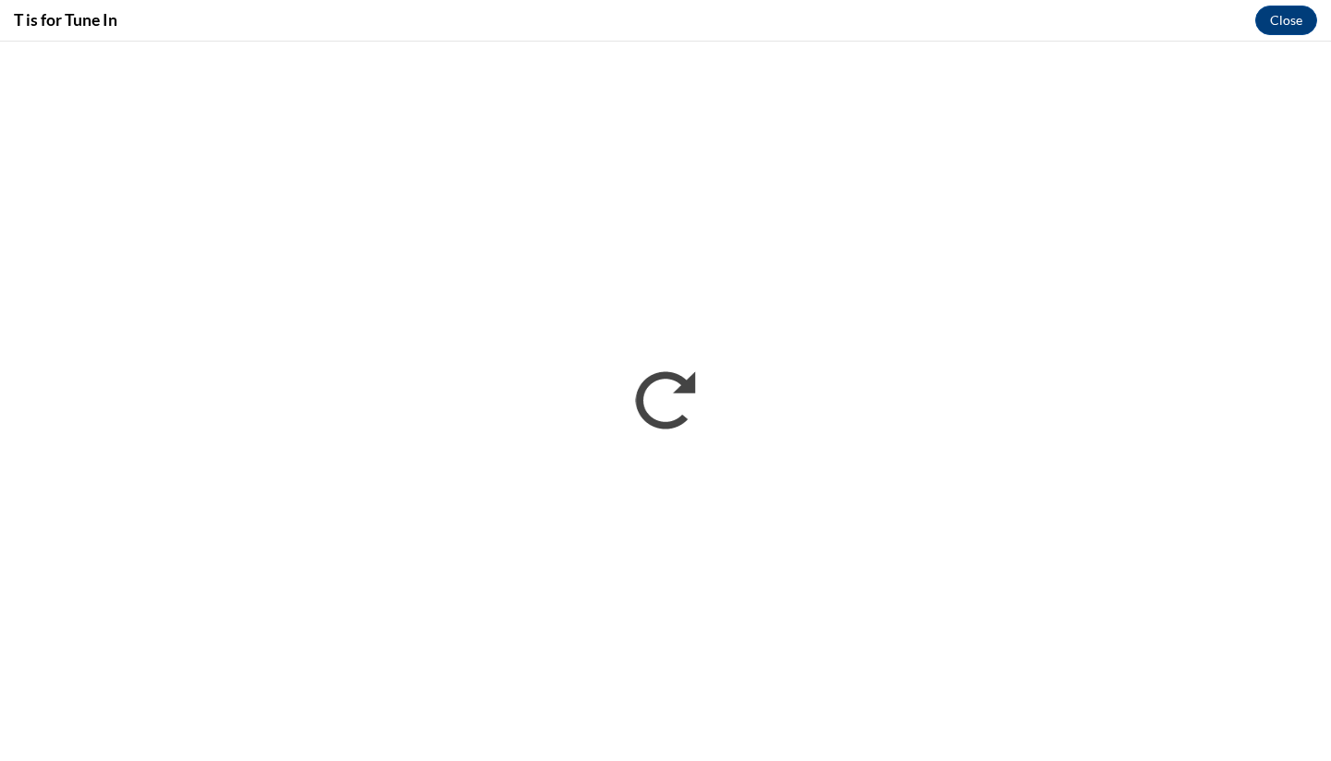
scroll to position [0, 0]
